Goal: Task Accomplishment & Management: Use online tool/utility

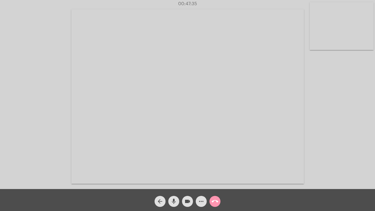
click at [215, 202] on mat-icon "call_end" at bounding box center [215, 201] width 7 height 7
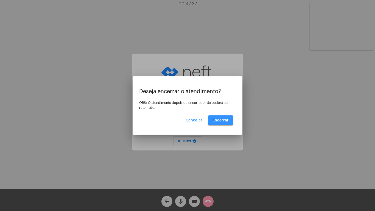
click at [224, 117] on button "Encerrar" at bounding box center [220, 120] width 25 height 10
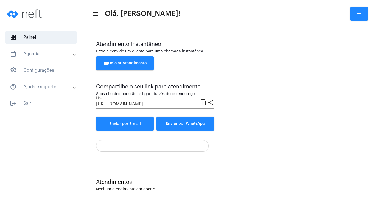
click at [126, 60] on button "videocam Iniciar Atendimento" at bounding box center [125, 63] width 58 height 14
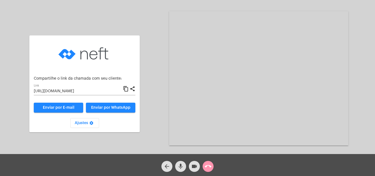
click at [126, 87] on mat-icon "content_copy" at bounding box center [126, 89] width 6 height 7
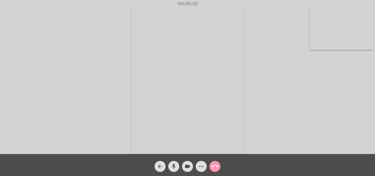
click at [336, 123] on div "Acessando Câmera e Microfone..." at bounding box center [188, 78] width 374 height 154
click at [334, 126] on div "Acessando Câmera e Microfone..." at bounding box center [188, 78] width 374 height 154
click at [328, 99] on div "Acessando Câmera e Microfone..." at bounding box center [188, 78] width 374 height 154
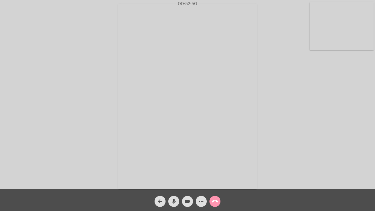
click at [214, 200] on mat-icon "call_end" at bounding box center [215, 201] width 7 height 7
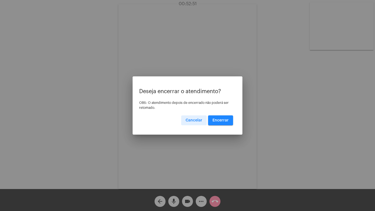
click at [223, 117] on button "Encerrar" at bounding box center [220, 120] width 25 height 10
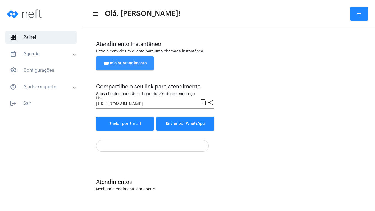
click at [125, 62] on span "videocam Iniciar Atendimento" at bounding box center [125, 63] width 44 height 4
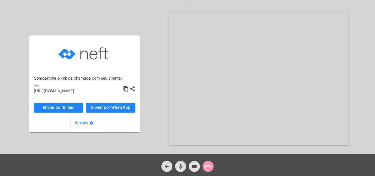
click at [126, 88] on mat-icon "content_copy" at bounding box center [126, 89] width 6 height 7
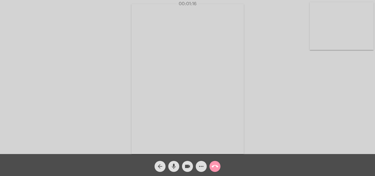
click at [314, 129] on div "Acessando Câmera e Microfone..." at bounding box center [188, 78] width 374 height 154
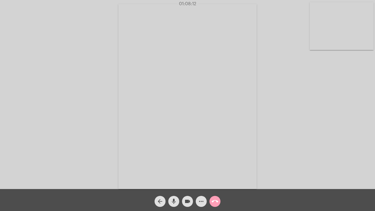
click at [216, 202] on mat-icon "call_end" at bounding box center [215, 201] width 7 height 7
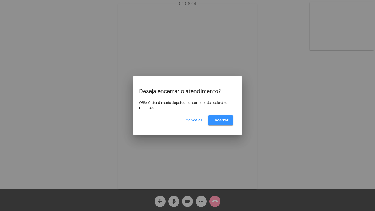
click at [222, 118] on button "Encerrar" at bounding box center [220, 120] width 25 height 10
